Goal: Obtain resource: Download file/media

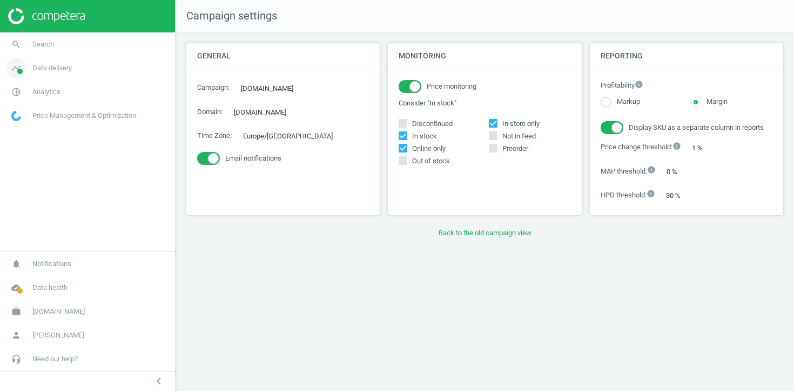
click at [57, 68] on span "Data delivery" at bounding box center [51, 68] width 39 height 10
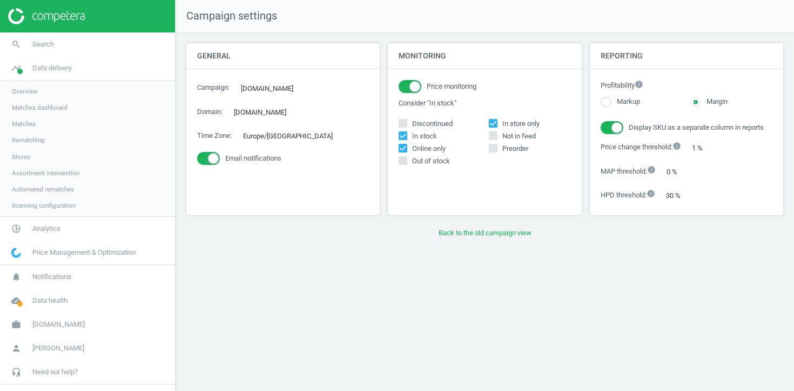
click at [26, 152] on span "Stores" at bounding box center [21, 156] width 18 height 9
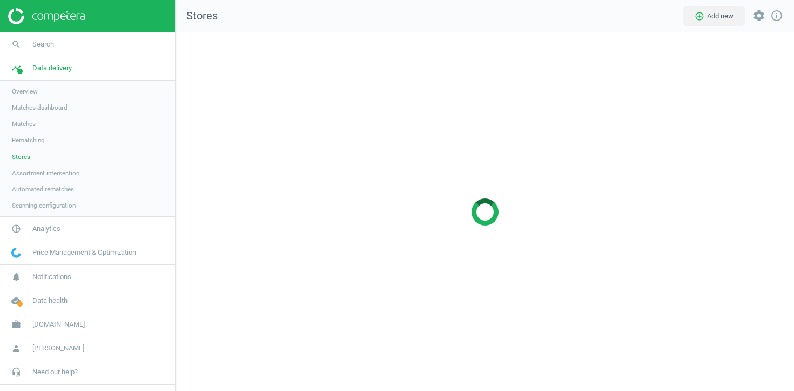
scroll to position [359, 619]
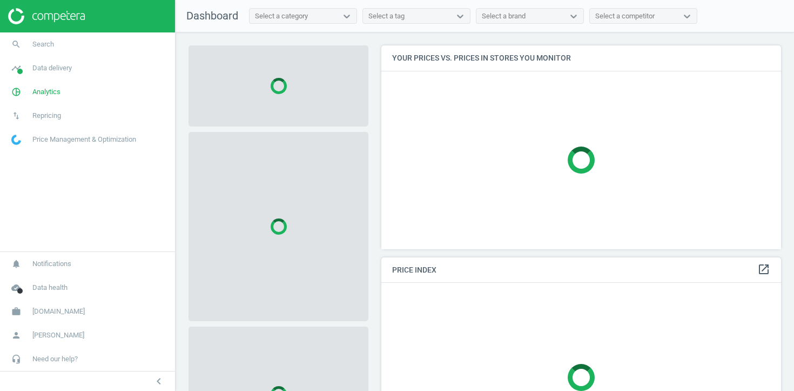
scroll to position [204, 400]
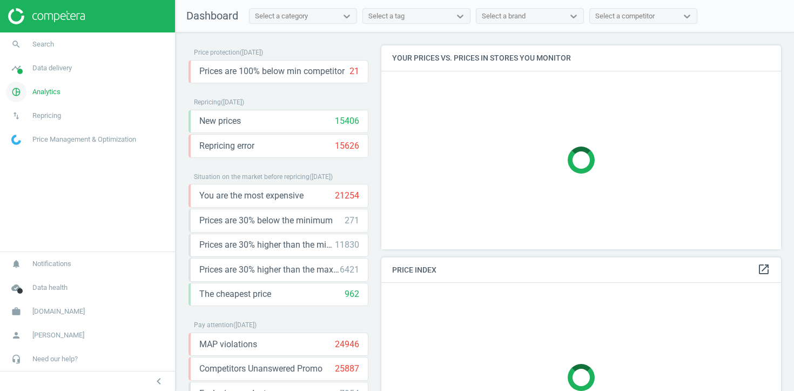
click at [33, 91] on span "Analytics" at bounding box center [46, 92] width 28 height 10
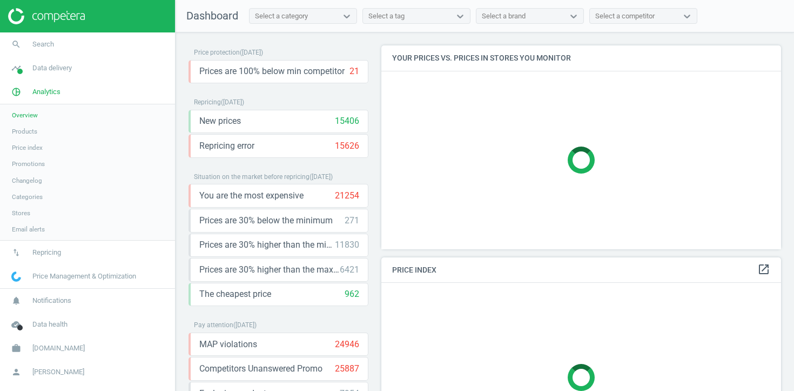
click at [30, 131] on span "Products" at bounding box center [24, 131] width 25 height 9
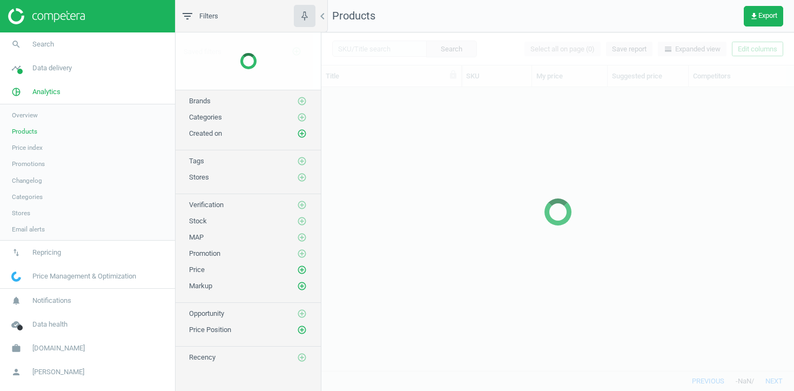
scroll to position [283, 473]
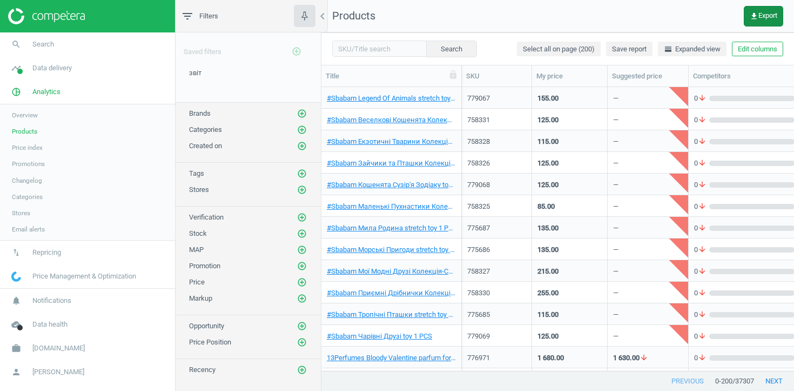
click at [762, 17] on span "get_app Export" at bounding box center [764, 16] width 28 height 9
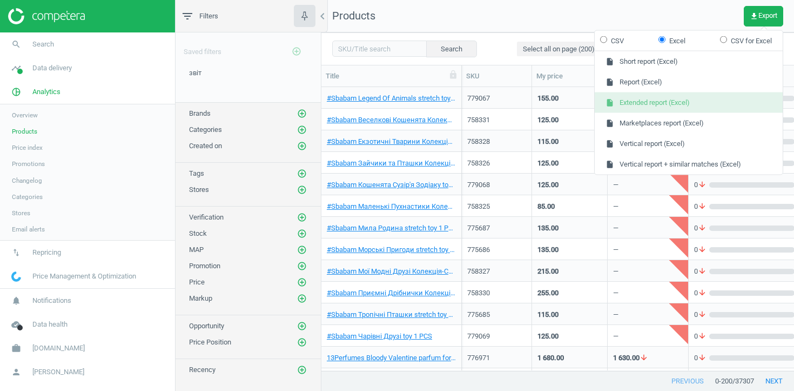
click at [718, 110] on button "insert_drive_file Extended report (Excel)" at bounding box center [689, 102] width 188 height 21
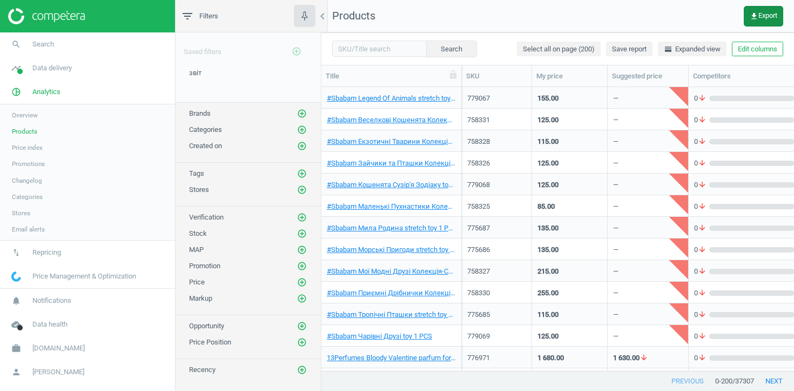
click at [757, 16] on span "get_app Export" at bounding box center [764, 16] width 28 height 9
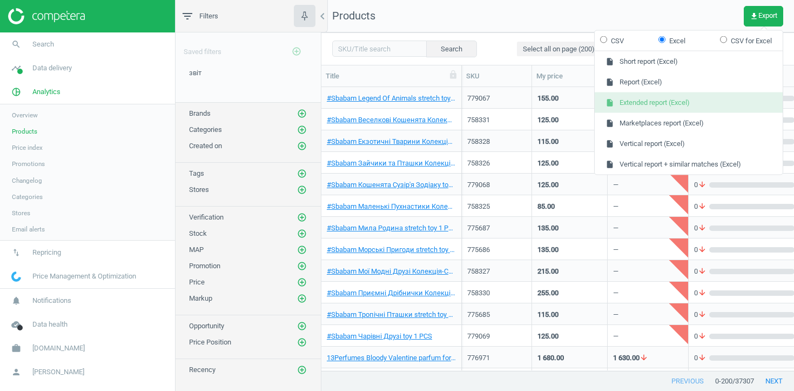
click at [634, 102] on button "insert_drive_file Extended report (Excel)" at bounding box center [689, 102] width 188 height 21
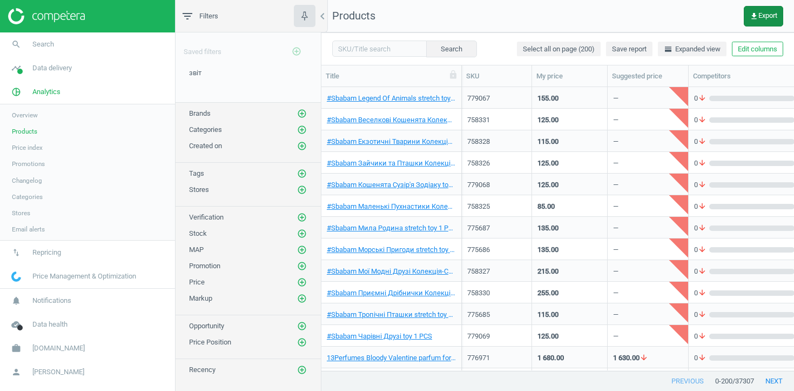
click at [759, 12] on span "get_app Export" at bounding box center [764, 16] width 28 height 9
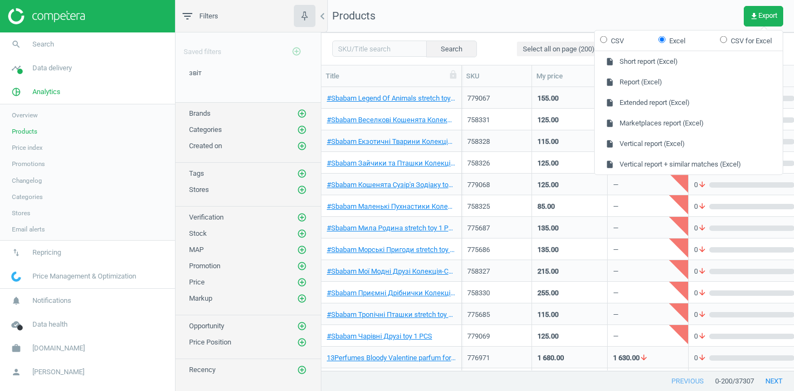
click at [607, 39] on input "CSV" at bounding box center [603, 39] width 7 height 7
radio input "true"
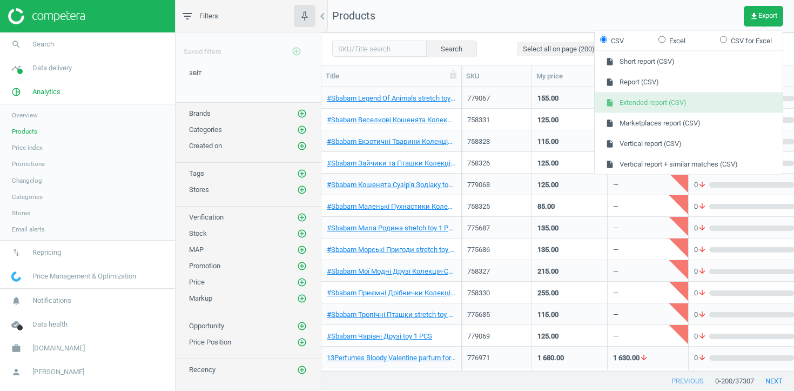
click at [618, 104] on button "insert_drive_file Extended report (CSV)" at bounding box center [689, 102] width 188 height 21
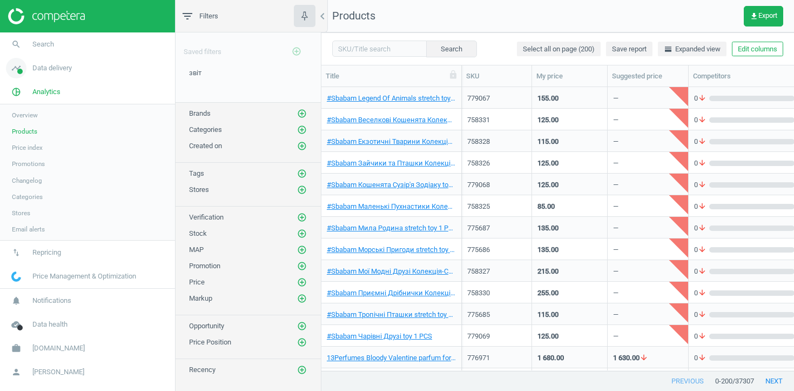
click at [57, 63] on span "Data delivery" at bounding box center [51, 68] width 39 height 10
click at [25, 121] on span "Matches" at bounding box center [24, 123] width 24 height 9
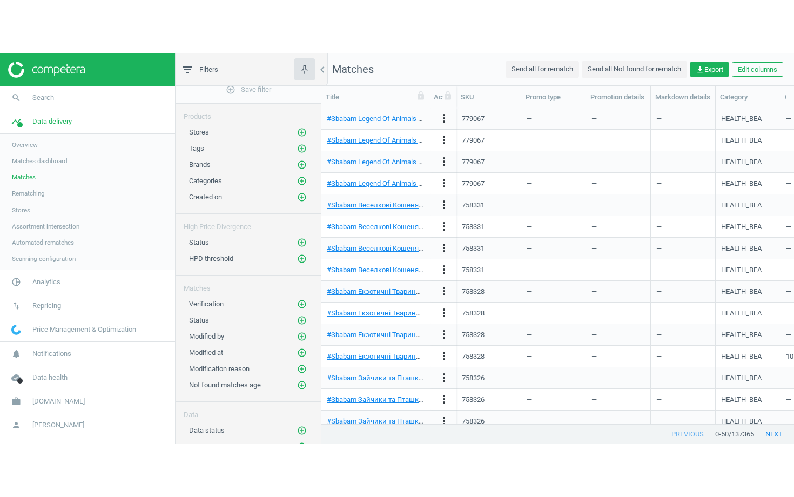
scroll to position [11, 0]
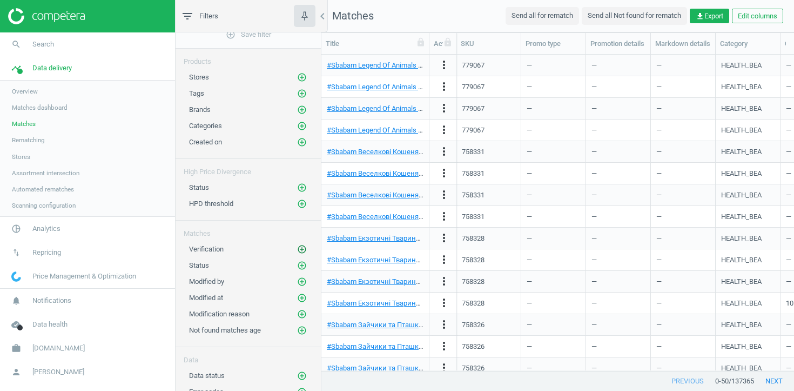
click at [303, 247] on icon "add_circle_outline" at bounding box center [302, 249] width 10 height 10
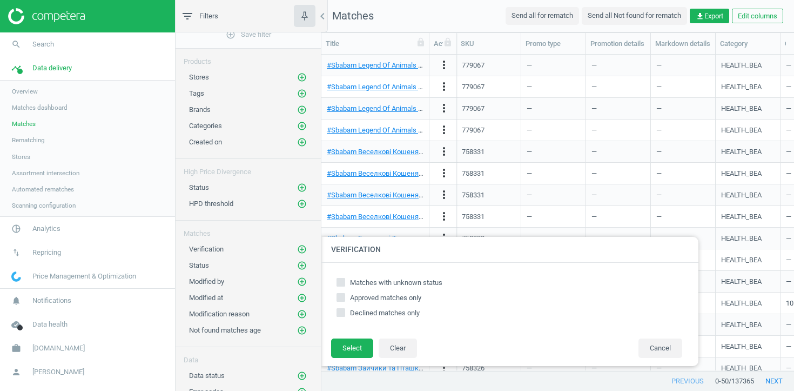
click at [303, 272] on div "Modified by add_circle_outline" at bounding box center [248, 279] width 145 height 16
click at [302, 268] on icon "add_circle_outline" at bounding box center [302, 265] width 10 height 10
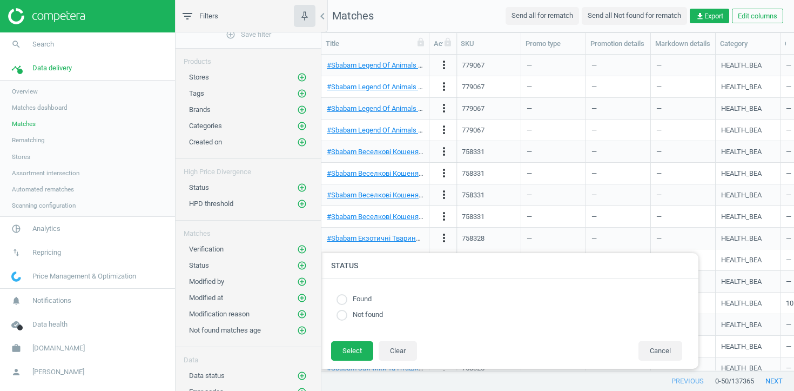
click at [352, 305] on div "Found Not found" at bounding box center [509, 310] width 357 height 40
click at [343, 299] on input "radio" at bounding box center [342, 299] width 11 height 11
radio input "true"
click at [352, 350] on button "Select" at bounding box center [352, 350] width 42 height 19
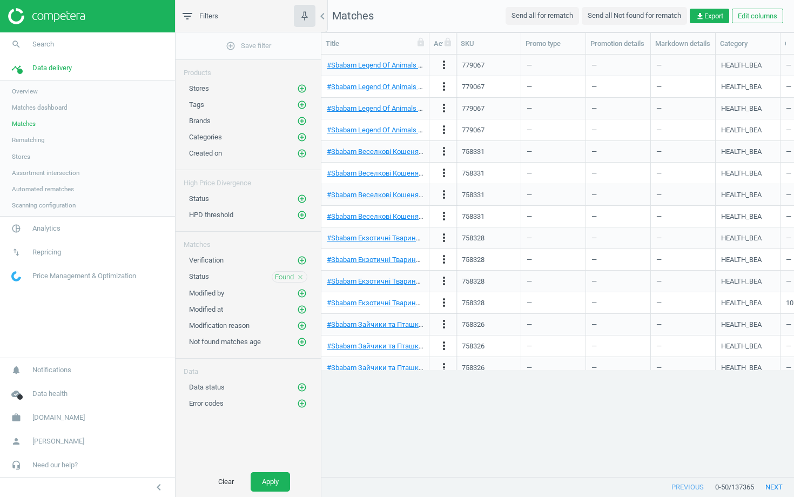
scroll to position [422, 473]
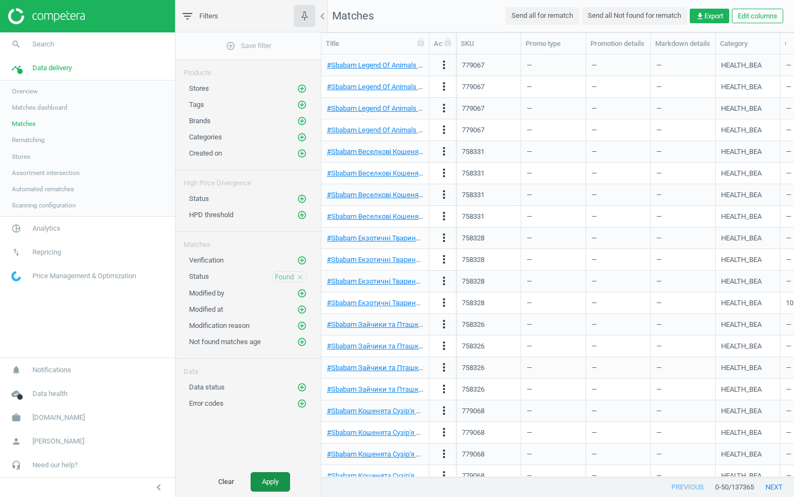
click at [273, 390] on button "Apply" at bounding box center [270, 481] width 39 height 19
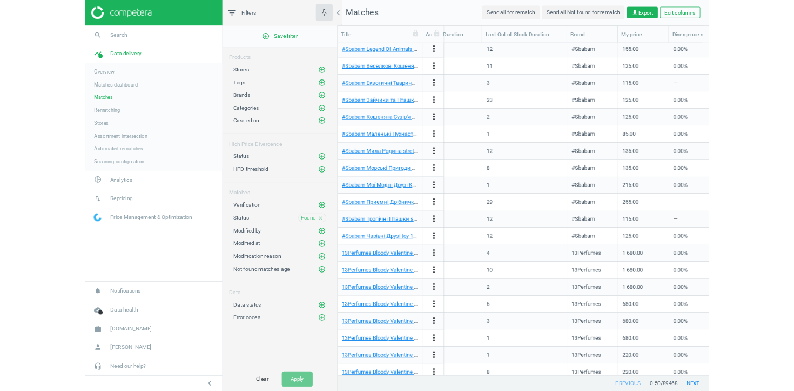
scroll to position [0, 453]
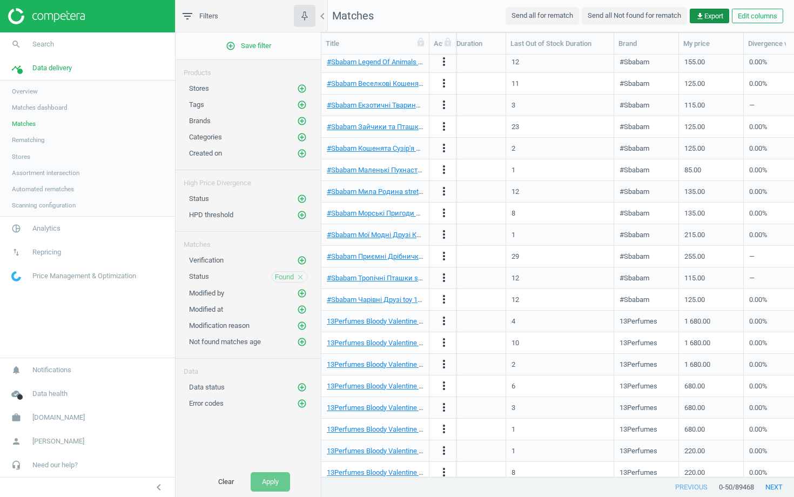
click at [707, 18] on span "get_app Export" at bounding box center [710, 16] width 28 height 10
click at [612, 38] on label "Excel" at bounding box center [615, 38] width 27 height 10
click at [609, 38] on input "Excel" at bounding box center [605, 36] width 7 height 7
radio input "true"
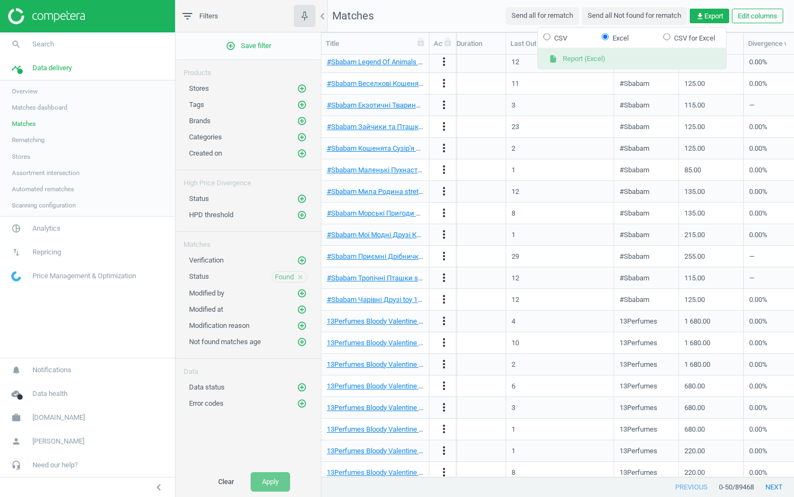
click at [592, 59] on button "insert_drive_file Report (Excel)" at bounding box center [632, 59] width 188 height 21
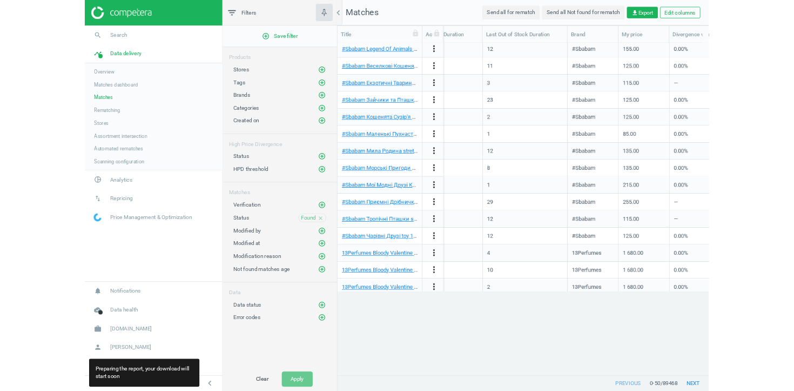
scroll to position [316, 473]
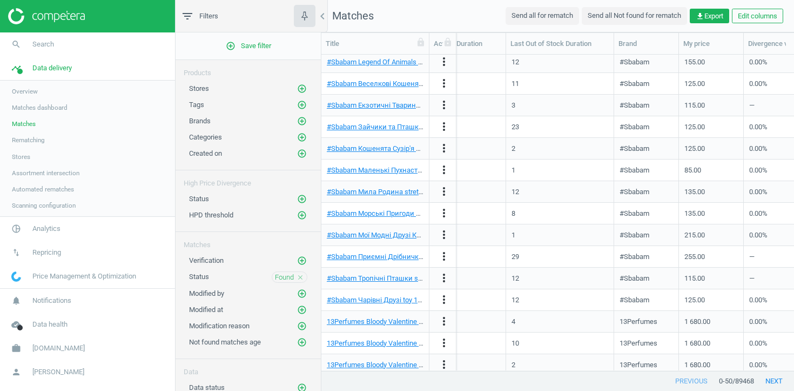
click at [688, 3] on nav "Matches Send all for rematch Send all Not found for rematch get_app Export Edit…" at bounding box center [557, 16] width 473 height 32
click at [706, 18] on span "get_app Export" at bounding box center [710, 16] width 28 height 10
click at [548, 36] on input "CSV" at bounding box center [547, 36] width 7 height 7
radio input "true"
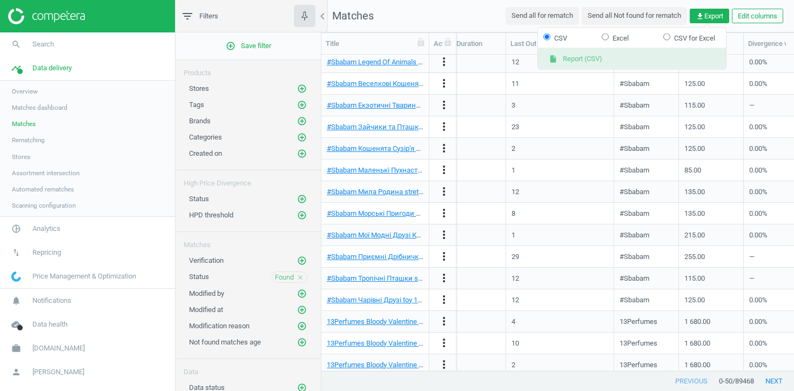
click at [574, 62] on button "insert_drive_file Report (CSV)" at bounding box center [632, 59] width 188 height 21
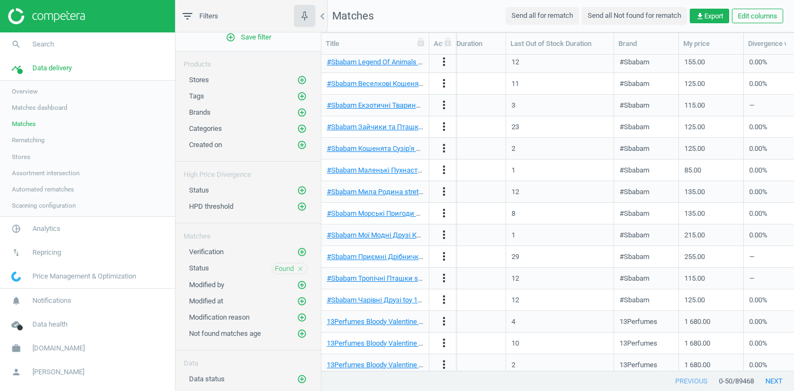
scroll to position [11, 0]
click at [298, 111] on icon "add_circle_outline" at bounding box center [302, 110] width 10 height 10
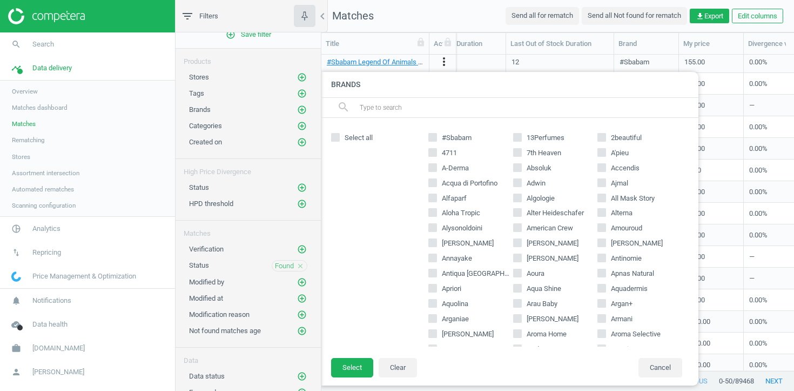
click at [394, 100] on input "text" at bounding box center [525, 107] width 332 height 17
paste input "ТМ"
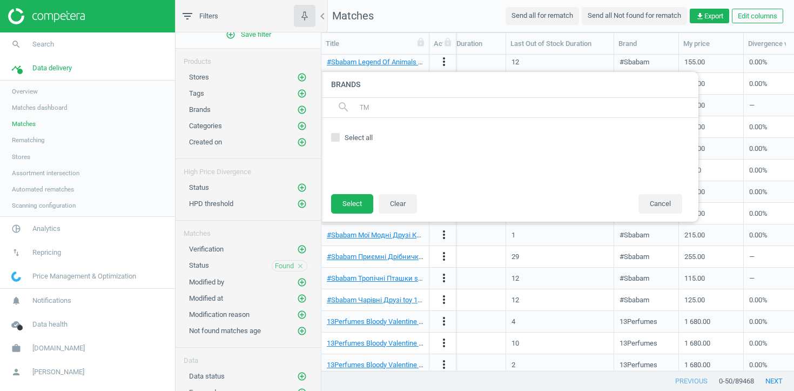
type input "Т"
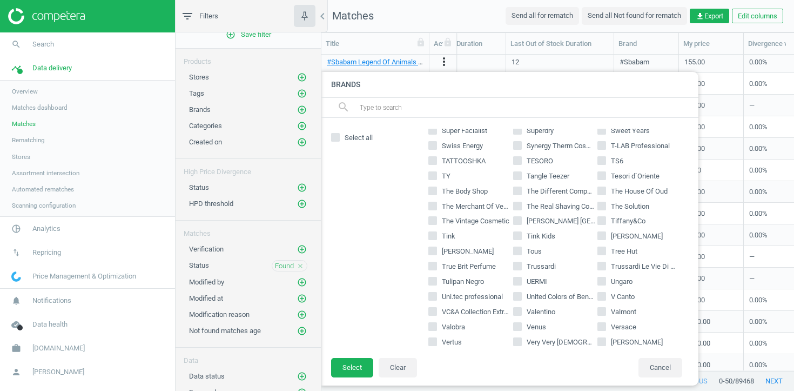
scroll to position [2415, 0]
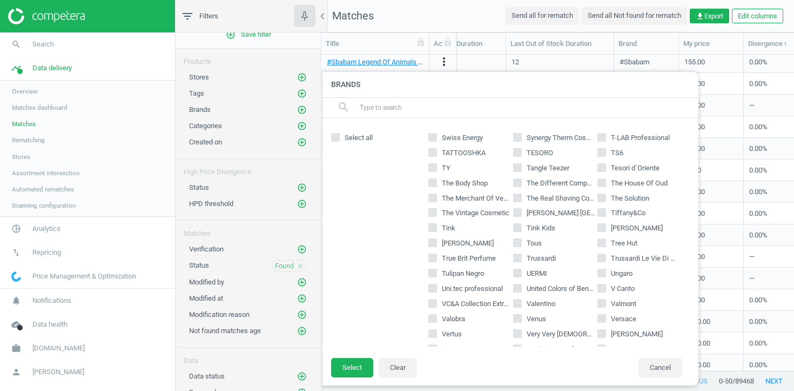
click at [450, 112] on input "text" at bounding box center [525, 107] width 332 height 17
paste input "Armani"
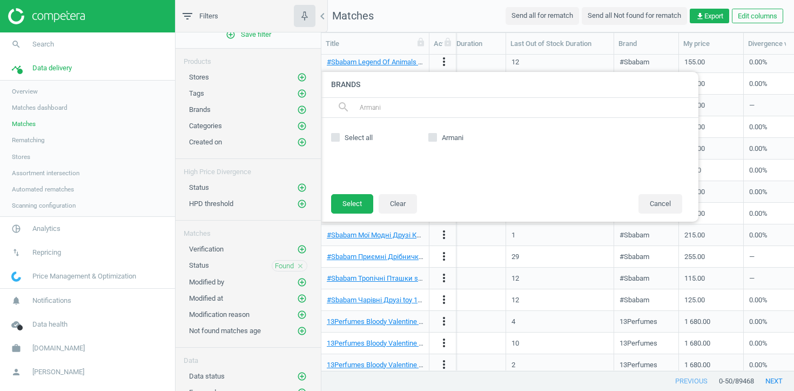
scroll to position [0, 0]
type input "Armani"
click at [431, 135] on input "Armani" at bounding box center [433, 136] width 7 height 7
checkbox input "true"
click at [396, 106] on input "Armani" at bounding box center [525, 107] width 332 height 17
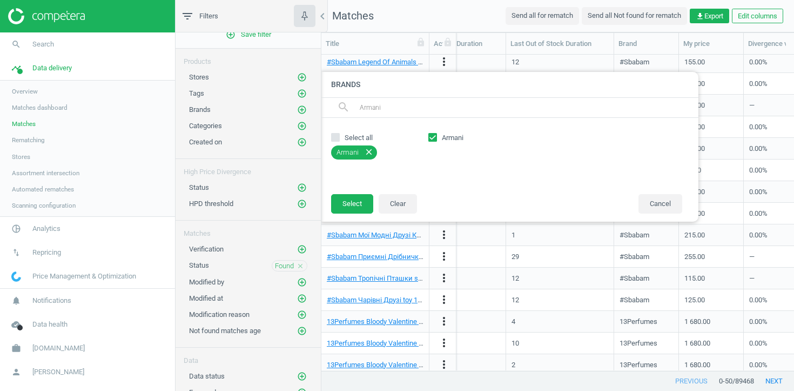
click at [396, 106] on input "Armani" at bounding box center [525, 107] width 332 height 17
paste input "CHANEL"
type input "CHANEL"
click at [430, 137] on input "CHANEL" at bounding box center [433, 136] width 7 height 7
checkbox input "true"
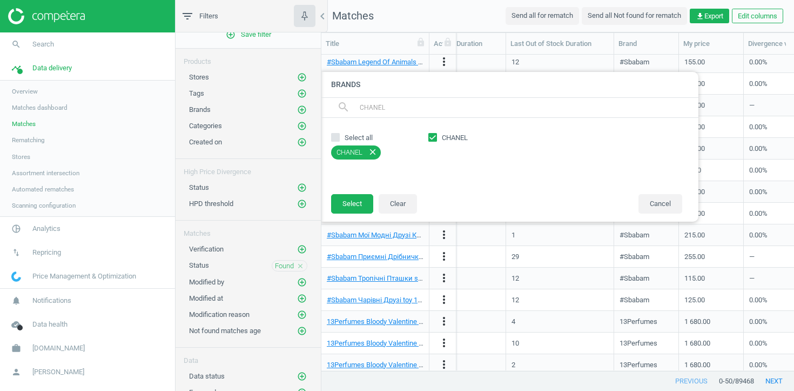
click at [405, 108] on input "CHANEL" at bounding box center [525, 107] width 332 height 17
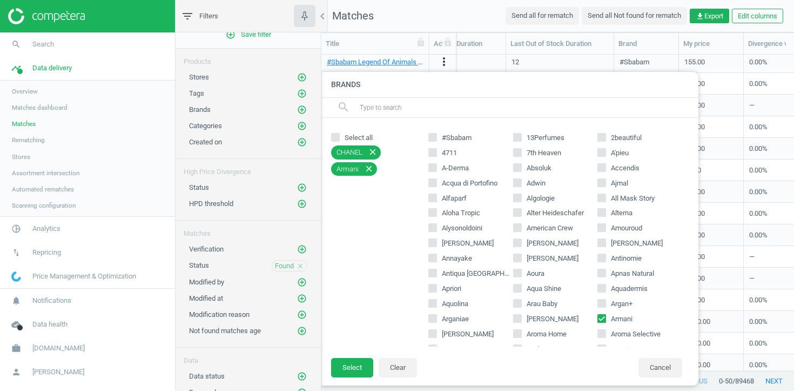
paste input "Clarins"
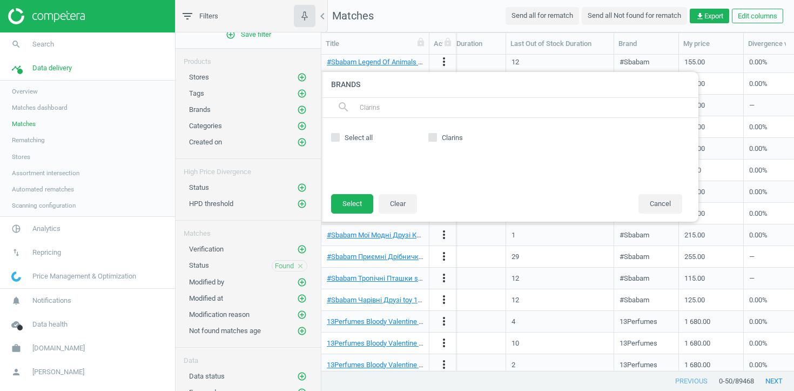
type input "Clarins"
click at [435, 136] on input "Clarins" at bounding box center [433, 136] width 7 height 7
checkbox input "true"
click at [400, 111] on input "Clarins" at bounding box center [525, 107] width 332 height 17
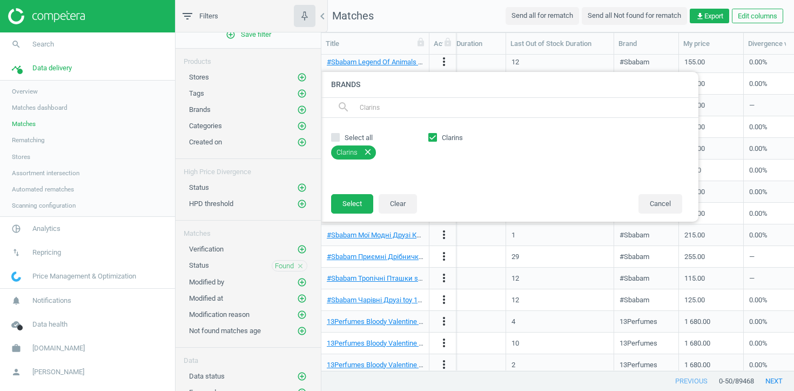
paste input "DIOR"
type input "DIOR"
click at [432, 138] on input "DIOR" at bounding box center [433, 136] width 7 height 7
checkbox input "true"
click at [392, 109] on input "DIOR" at bounding box center [525, 107] width 332 height 17
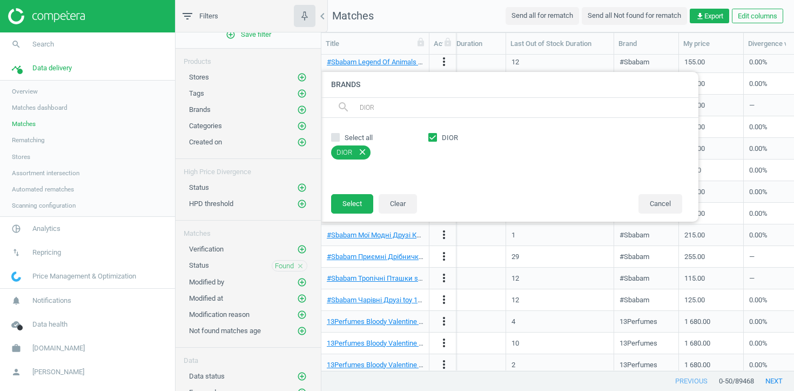
click at [392, 109] on input "DIOR" at bounding box center [525, 107] width 332 height 17
paste input "Estee Lauder"
type input "Estee Lauder"
click at [434, 136] on input "Estee Lauder" at bounding box center [433, 136] width 7 height 7
checkbox input "true"
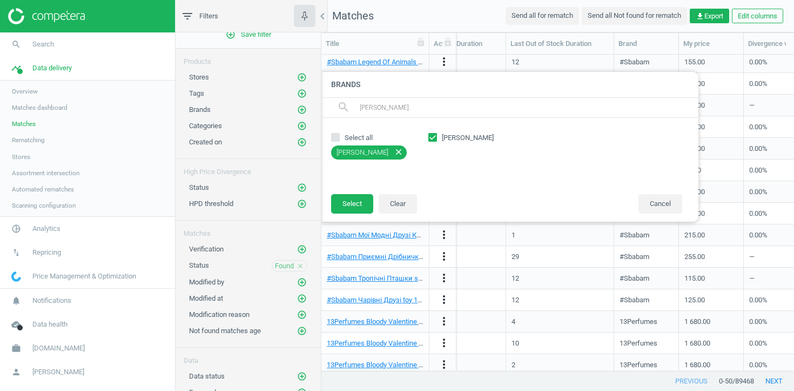
click at [408, 108] on input "Estee Lauder" at bounding box center [525, 107] width 332 height 17
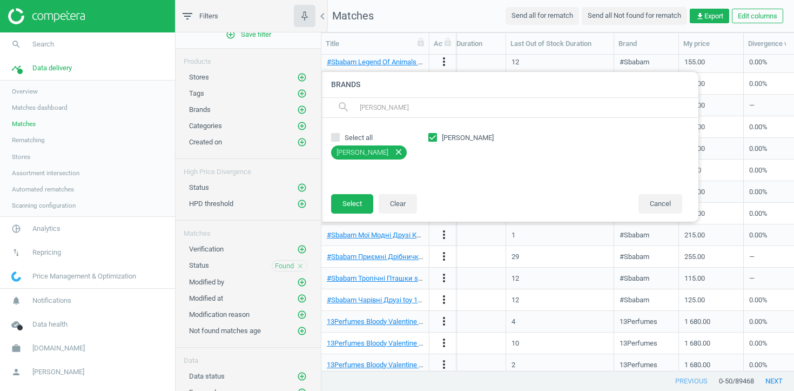
paste input "Givenchy"
type input "Givenchy"
click at [434, 142] on span at bounding box center [432, 139] width 9 height 8
click at [434, 140] on input "Givenchy" at bounding box center [433, 136] width 7 height 7
checkbox input "true"
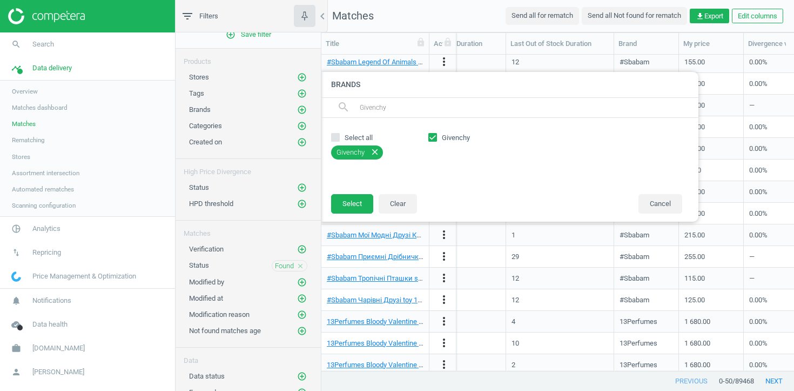
click at [393, 102] on input "Givenchy" at bounding box center [525, 107] width 332 height 17
paste input "UERLAIN"
type input "GUERLAIN"
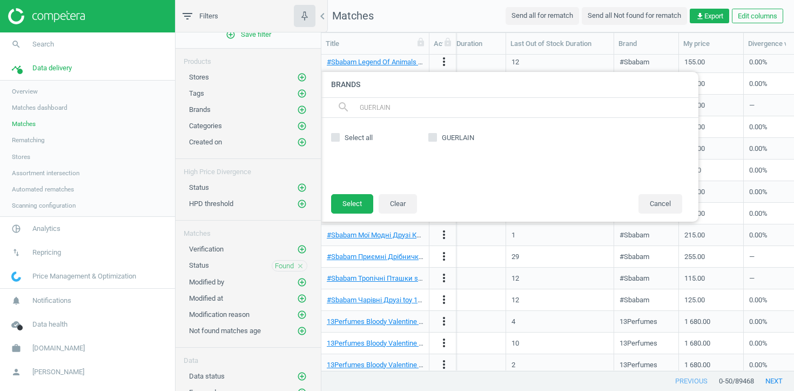
click at [446, 139] on span "GUERLAIN" at bounding box center [458, 138] width 37 height 10
click at [437, 139] on input "GUERLAIN" at bounding box center [433, 136] width 7 height 7
checkbox input "true"
click at [440, 100] on input "GUERLAIN" at bounding box center [525, 107] width 332 height 17
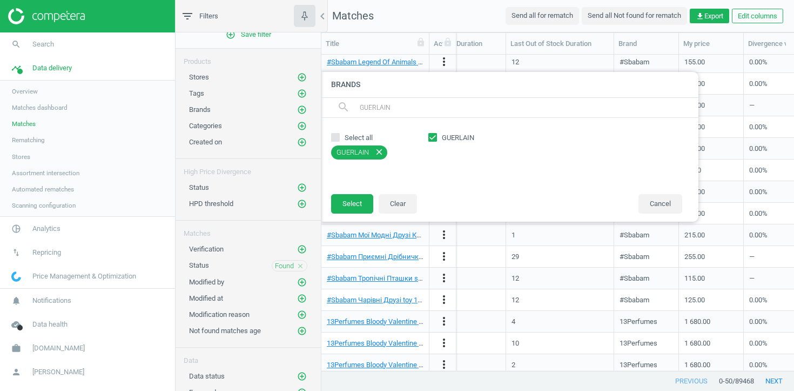
click at [440, 100] on input "GUERLAIN" at bounding box center [525, 107] width 332 height 17
paste input "Lancome"
type input "Lancome"
click at [432, 134] on input "Lancome" at bounding box center [433, 136] width 7 height 7
checkbox input "true"
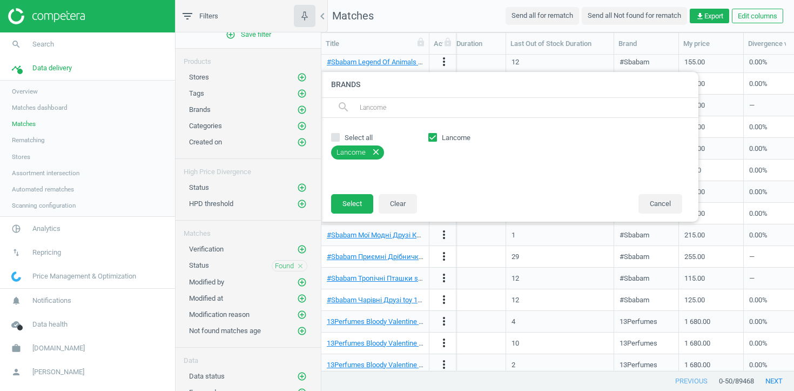
click at [440, 106] on input "Lancome" at bounding box center [525, 107] width 332 height 17
paste input "Shiseido"
type input "Shiseido"
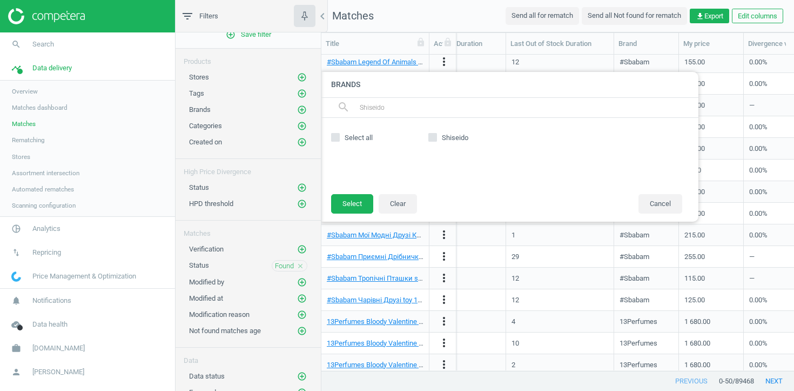
click at [433, 140] on input "Shiseido" at bounding box center [433, 136] width 7 height 7
checkbox input "true"
click at [386, 100] on input "Shiseido" at bounding box center [525, 107] width 332 height 17
paste input "Yves Saint Laurent"
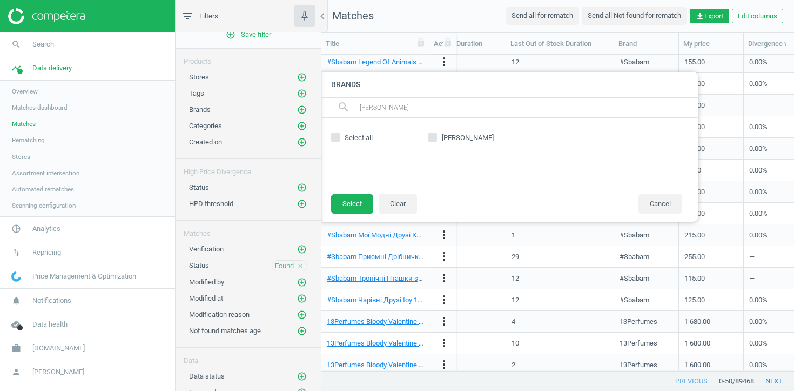
type input "Yves Saint Laurent"
click at [433, 139] on input "Yves Saint Laurent" at bounding box center [433, 136] width 7 height 7
checkbox input "true"
click at [409, 111] on input "Yves Saint Laurent" at bounding box center [525, 107] width 332 height 17
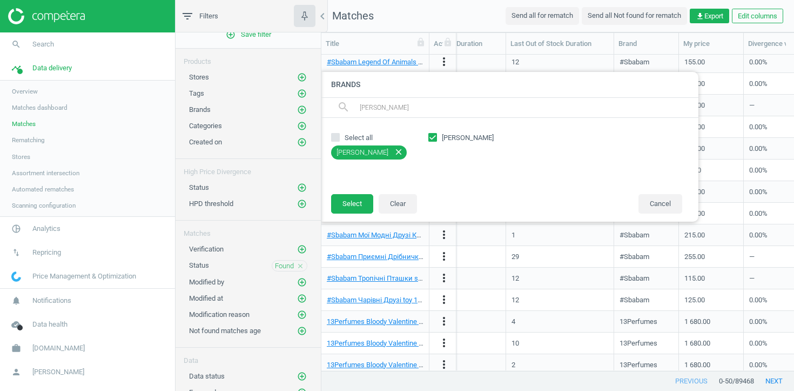
click at [409, 111] on input "Yves Saint Laurent" at bounding box center [525, 107] width 332 height 17
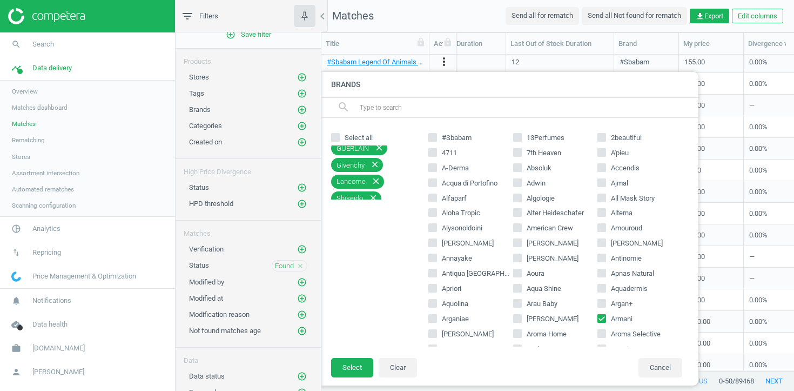
scroll to position [106, 0]
click at [351, 368] on button "Select" at bounding box center [352, 367] width 42 height 19
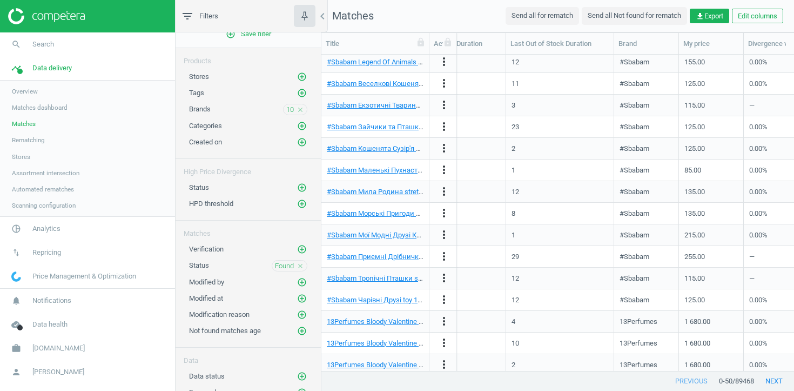
scroll to position [422, 473]
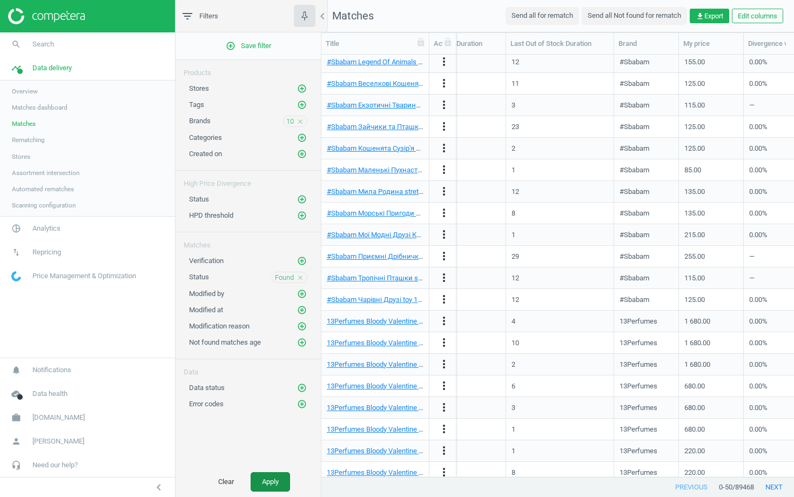
click at [275, 390] on button "Apply" at bounding box center [270, 481] width 39 height 19
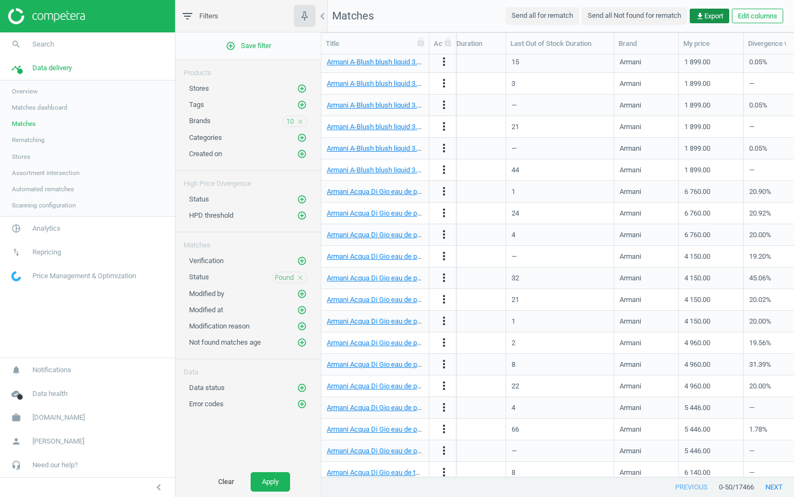
click at [707, 18] on span "get_app Export" at bounding box center [710, 16] width 28 height 10
click at [615, 41] on label "Excel" at bounding box center [615, 38] width 27 height 10
click at [609, 40] on input "Excel" at bounding box center [605, 36] width 7 height 7
radio input "true"
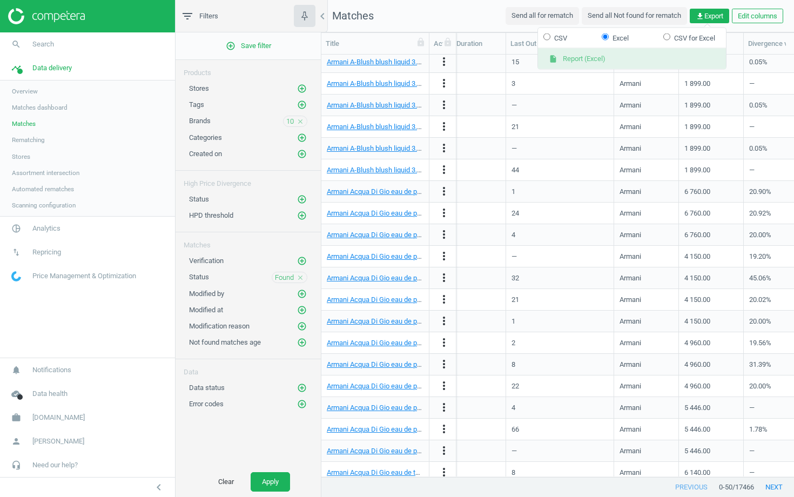
click at [613, 57] on button "insert_drive_file Report (Excel)" at bounding box center [632, 59] width 188 height 21
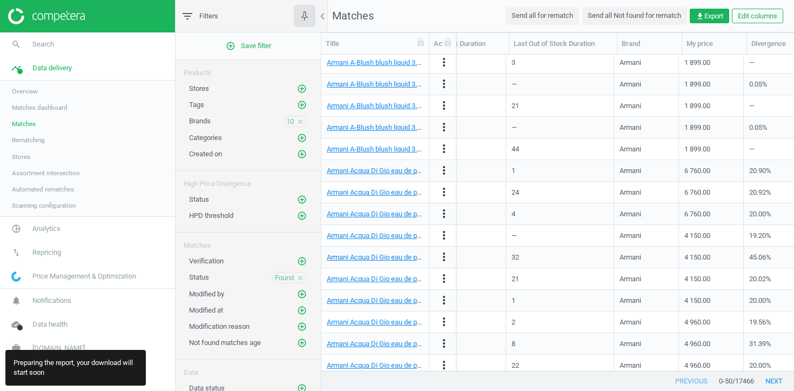
scroll to position [32, 0]
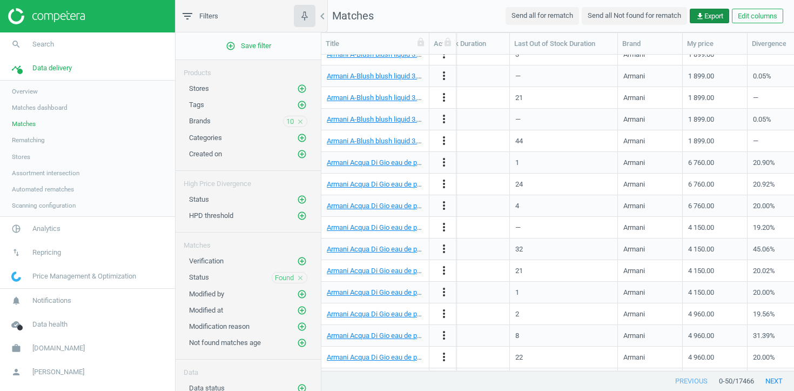
click at [711, 17] on span "get_app Export" at bounding box center [710, 16] width 28 height 10
drag, startPoint x: 558, startPoint y: 37, endPoint x: 558, endPoint y: 46, distance: 9.2
click at [558, 37] on label "CSV" at bounding box center [556, 38] width 24 height 10
click at [551, 37] on input "CSV" at bounding box center [547, 36] width 7 height 7
radio input "true"
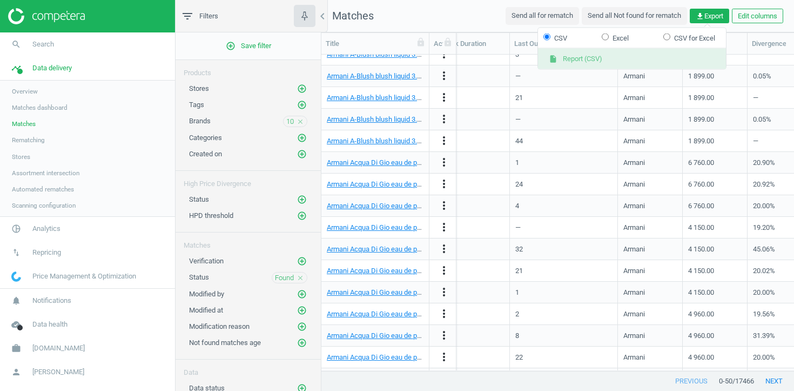
click at [573, 57] on button "insert_drive_file Report (CSV)" at bounding box center [632, 59] width 188 height 21
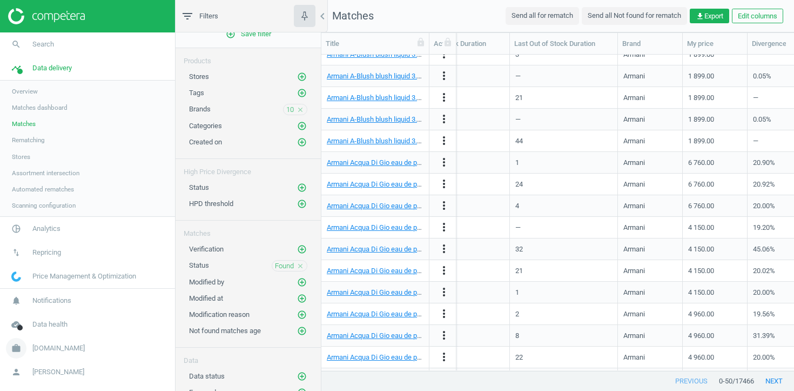
click at [45, 343] on span "Brocard.ua" at bounding box center [58, 348] width 52 height 10
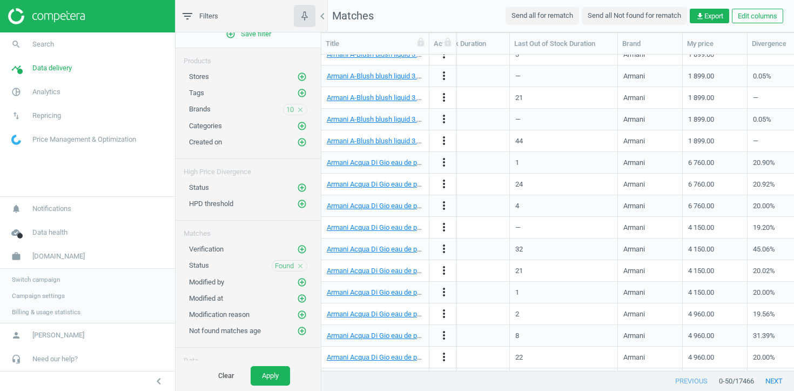
click at [42, 275] on span "Switch campaign" at bounding box center [36, 279] width 48 height 9
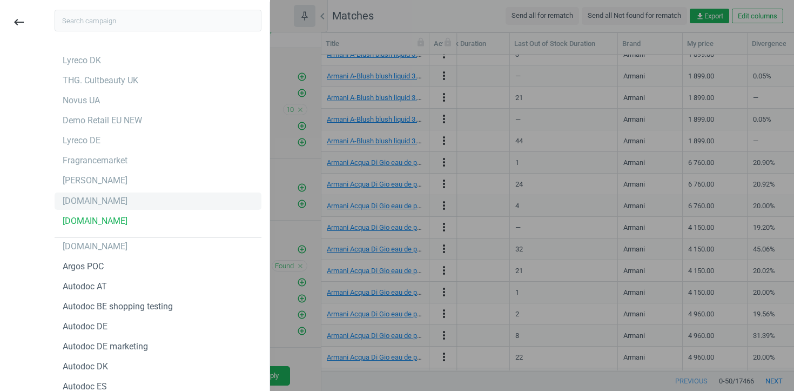
click at [91, 204] on div "bi.ua" at bounding box center [158, 200] width 207 height 17
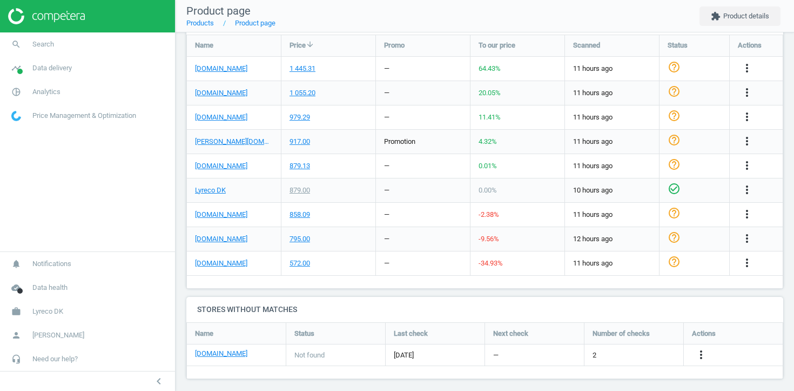
scroll to position [390, 0]
click at [217, 67] on link "[DOMAIN_NAME]" at bounding box center [221, 68] width 52 height 10
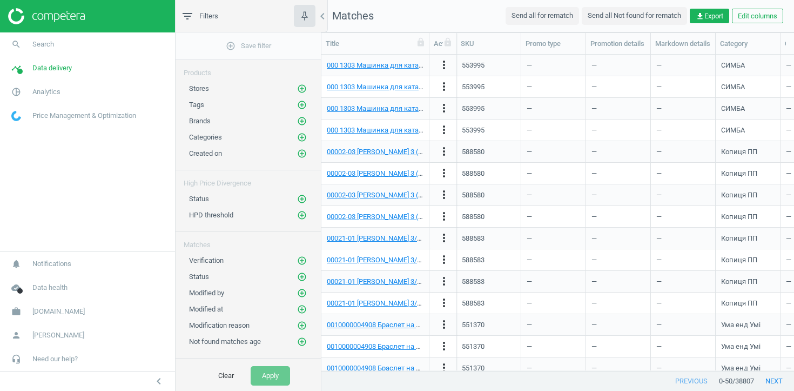
scroll to position [316, 473]
click at [62, 65] on span "Data delivery" at bounding box center [51, 68] width 39 height 10
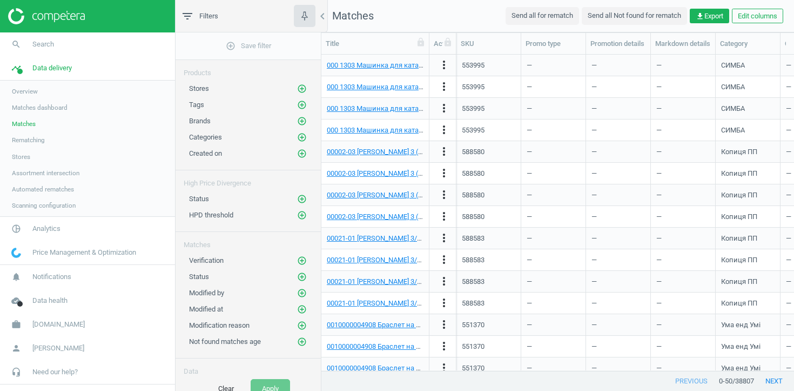
click at [28, 154] on span "Stores" at bounding box center [21, 156] width 18 height 9
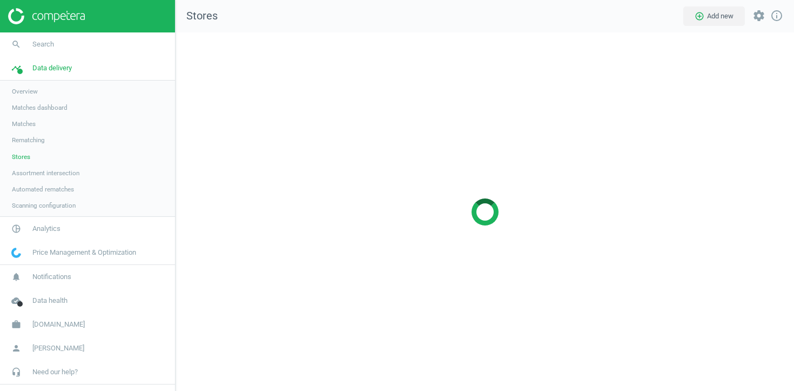
scroll to position [359, 619]
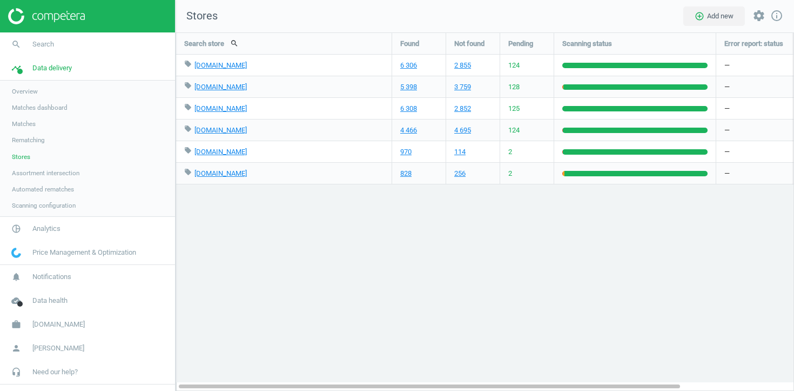
click at [46, 173] on span "Assortment intersection" at bounding box center [46, 173] width 68 height 9
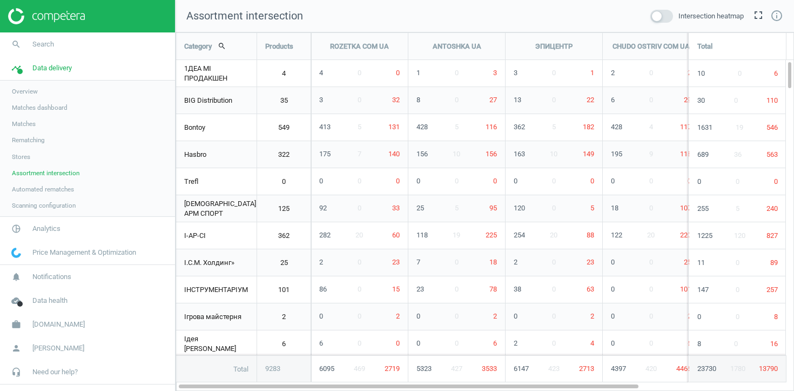
scroll to position [359, 619]
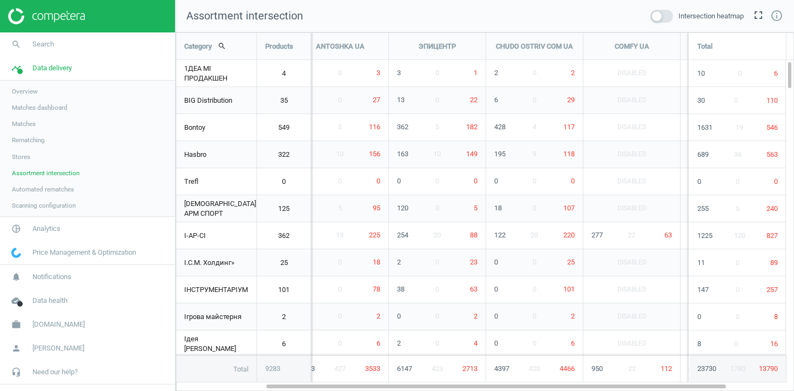
click at [24, 154] on span "Stores" at bounding box center [21, 156] width 18 height 9
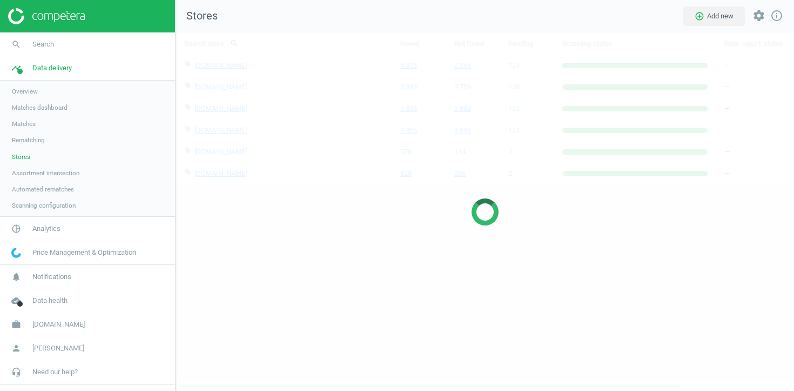
scroll to position [359, 619]
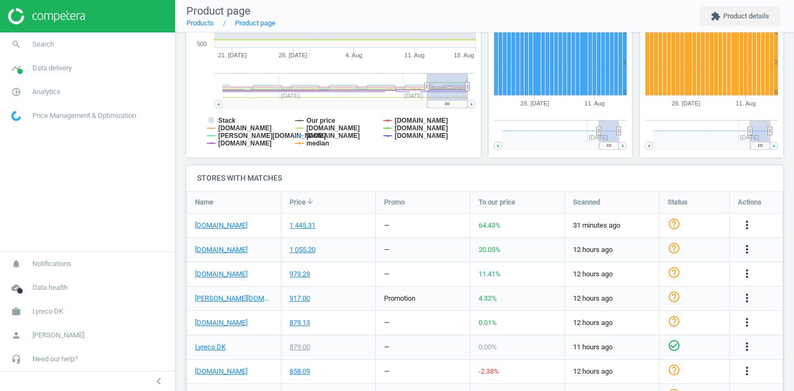
scroll to position [233, 0]
